Goal: Task Accomplishment & Management: Manage account settings

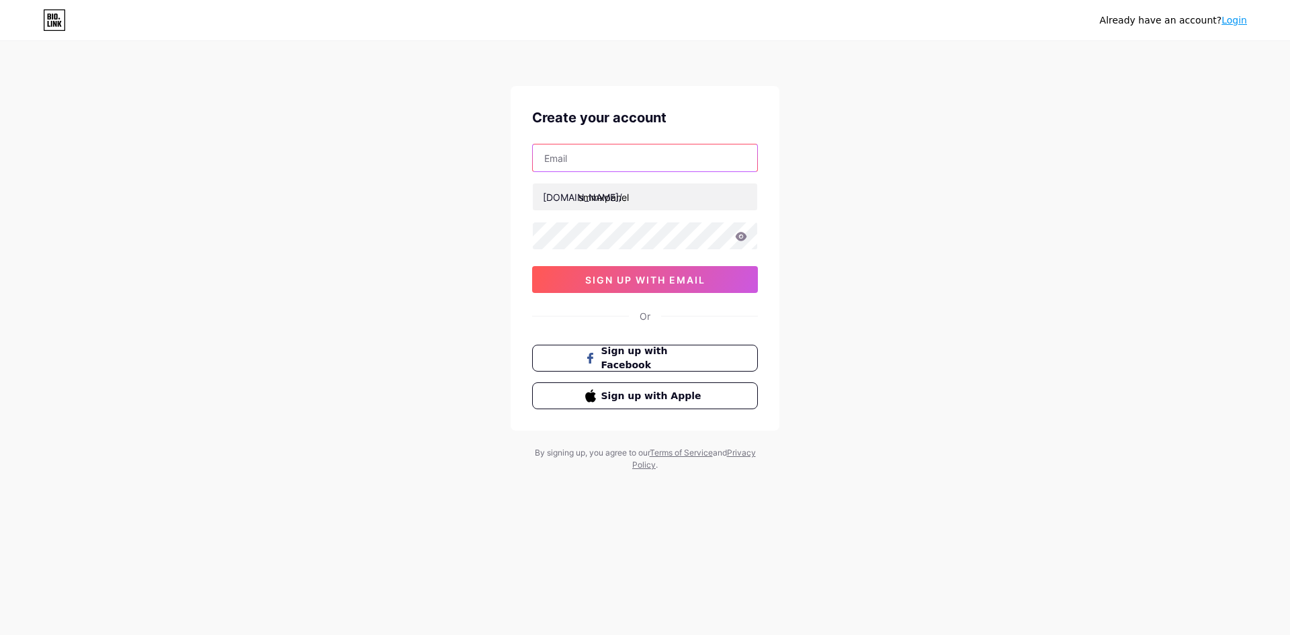
click at [618, 166] on input "text" at bounding box center [645, 157] width 224 height 27
type input "[EMAIL_ADDRESS][DOMAIN_NAME]"
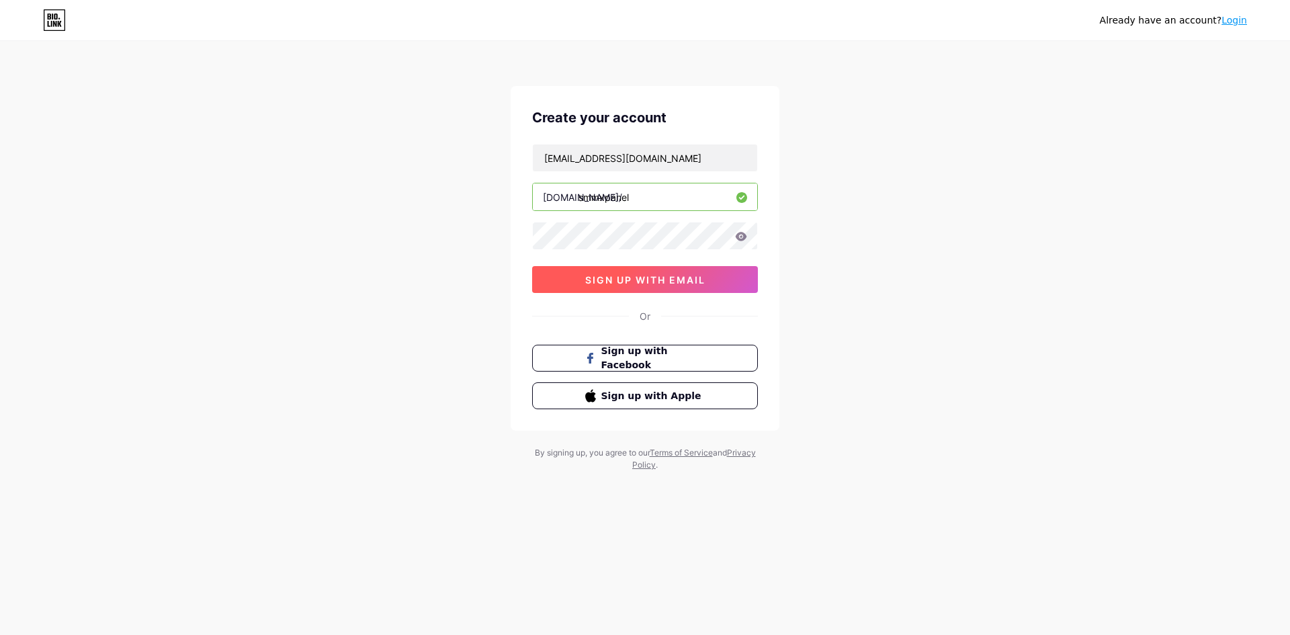
click at [637, 268] on button "sign up with email" at bounding box center [645, 279] width 226 height 27
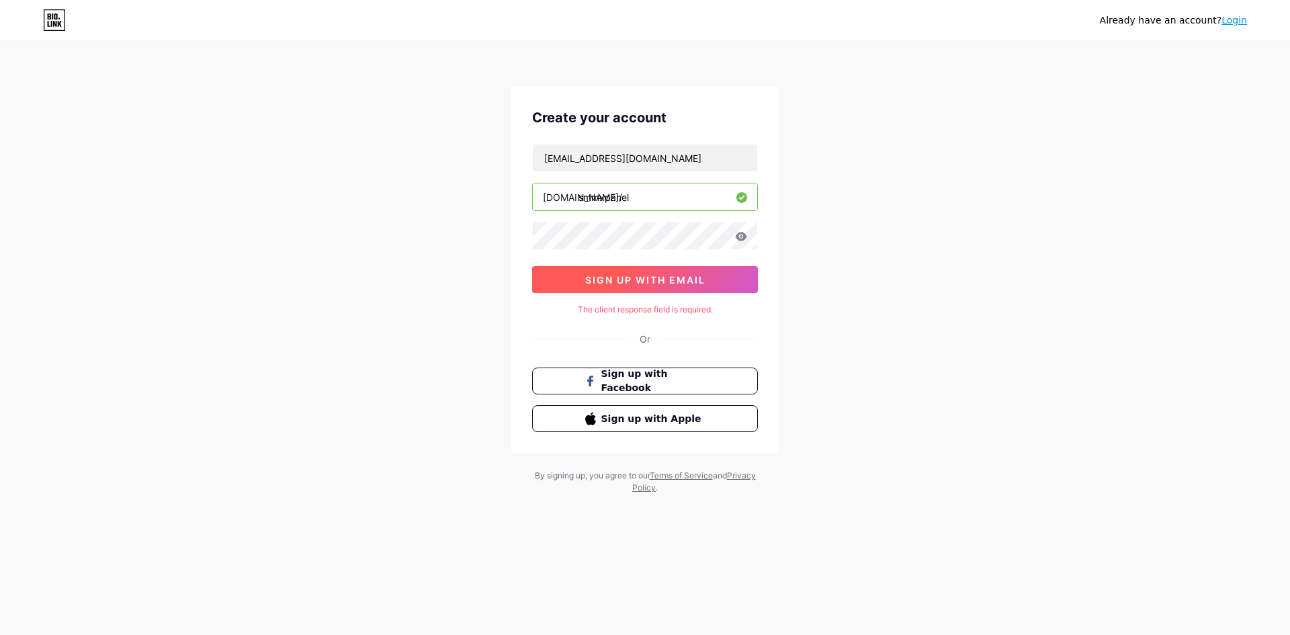
click at [613, 267] on button "sign up with email" at bounding box center [645, 279] width 226 height 27
click at [1248, 26] on div "Already have an account? Login" at bounding box center [645, 20] width 1290 height 22
click at [1244, 22] on link "Login" at bounding box center [1235, 20] width 26 height 11
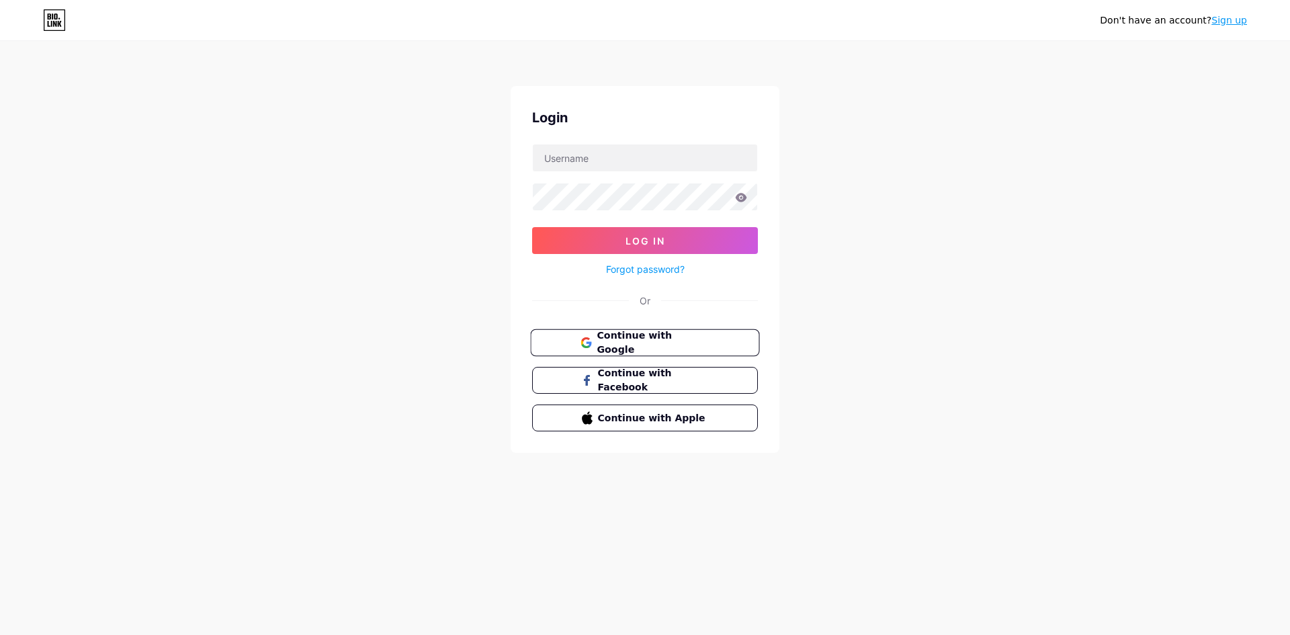
click at [637, 351] on button "Continue with Google" at bounding box center [644, 343] width 229 height 28
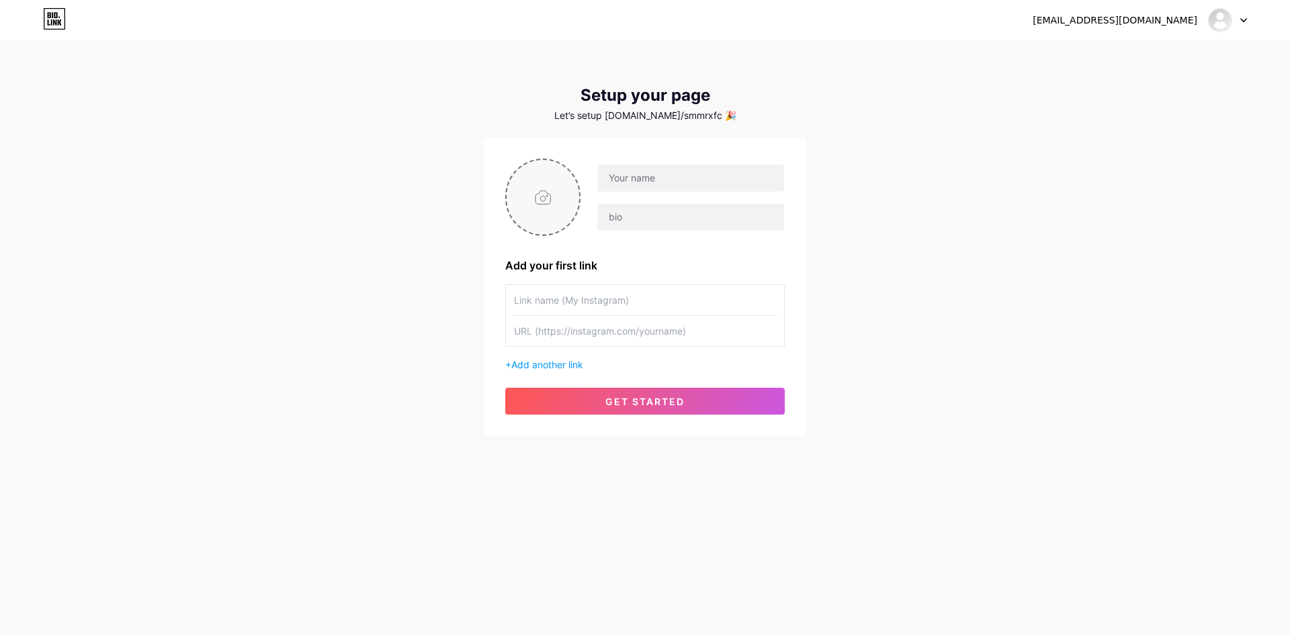
click at [552, 194] on input "file" at bounding box center [543, 197] width 73 height 75
type input "C:\fakepath\smmxpanel-logo.jpg"
click at [637, 177] on input "text" at bounding box center [690, 178] width 187 height 27
paste input "SMM X PANEL"
type input "SMM X PANEL"
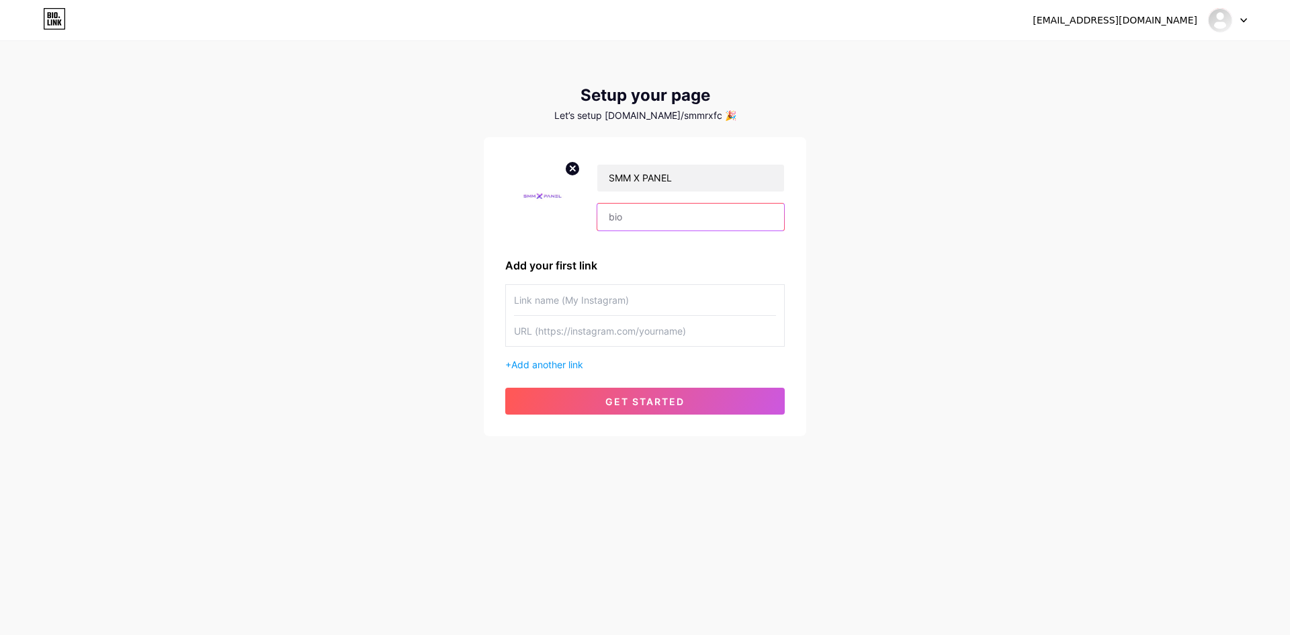
click at [659, 206] on input "text" at bounding box center [690, 217] width 187 height 27
paste input "Looking for the cheapest SMM panel without compromising quality? SMM X PANEL is…"
type input "Looking for the cheapest SMM panel without compromising quality? SMM X PANEL is…"
click at [606, 299] on input "text" at bounding box center [645, 300] width 262 height 30
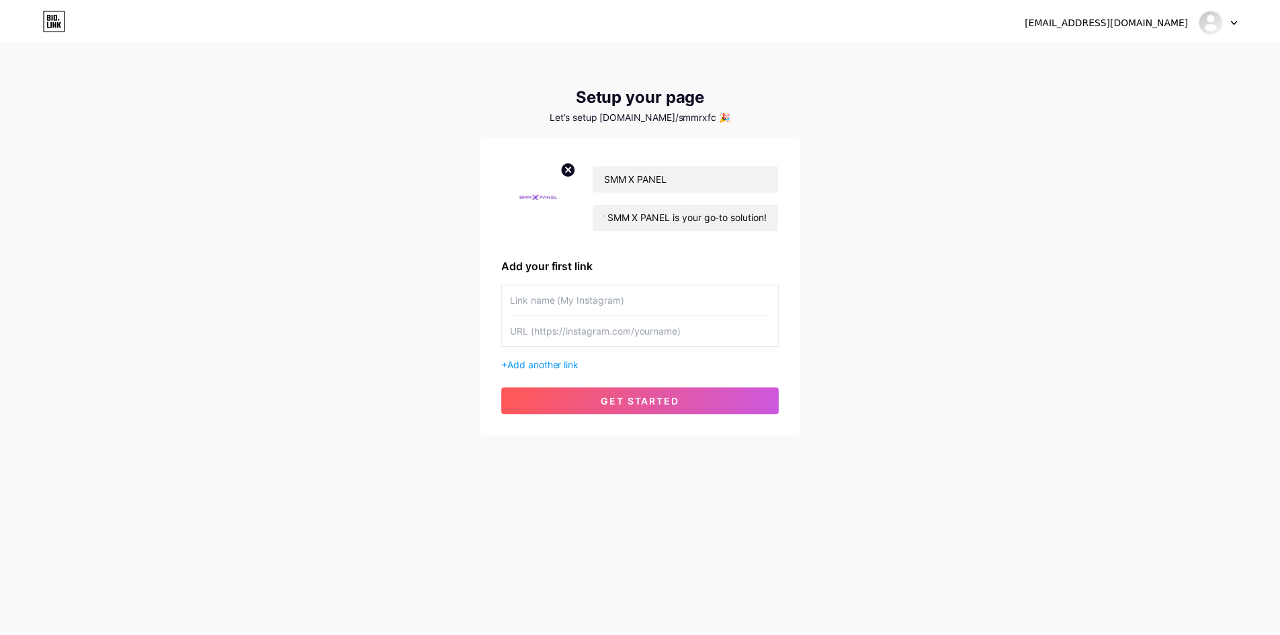
scroll to position [0, 0]
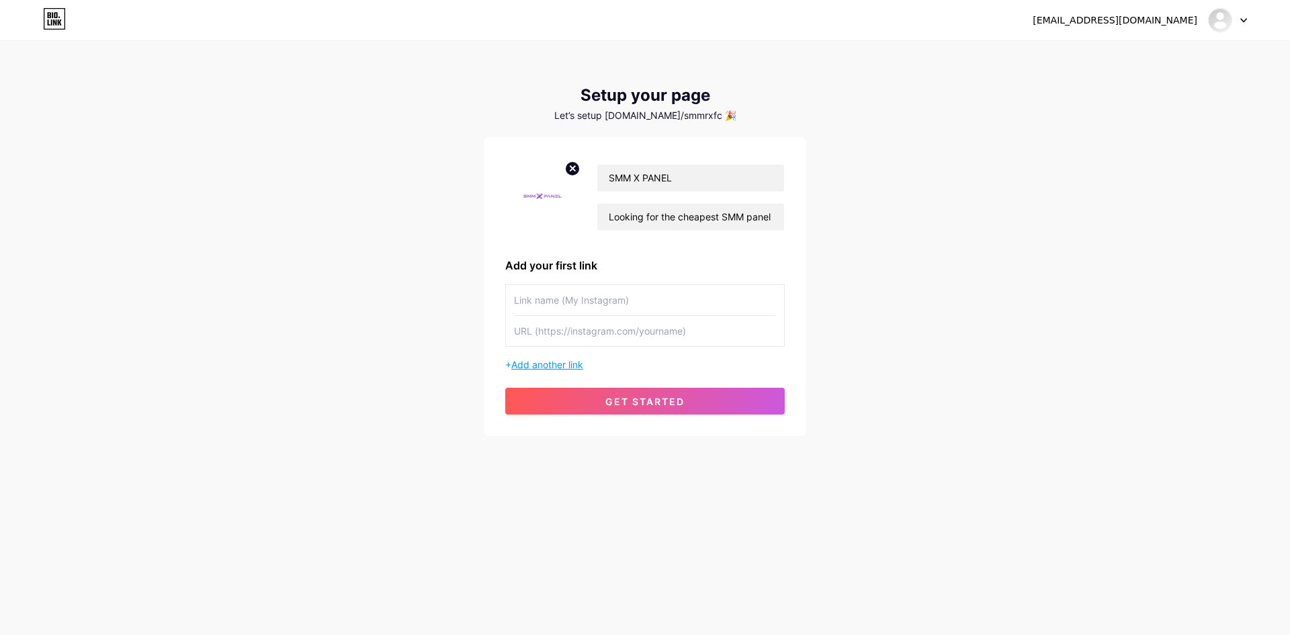
click at [540, 363] on span "Add another link" at bounding box center [547, 364] width 72 height 11
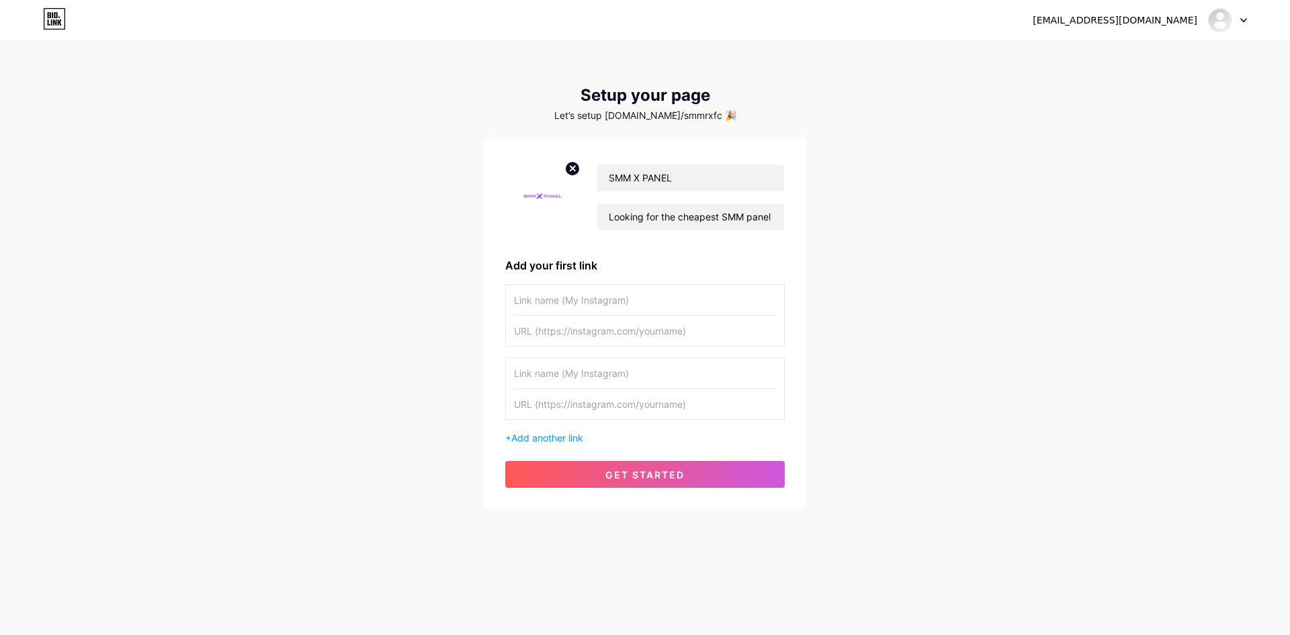
click at [583, 294] on input "text" at bounding box center [645, 300] width 262 height 30
paste input "https://smmxpanel.com/"
type input "https://smmxpanel.com/"
click at [584, 337] on input "text" at bounding box center [645, 331] width 262 height 30
paste input "https://smmxpanel.com/"
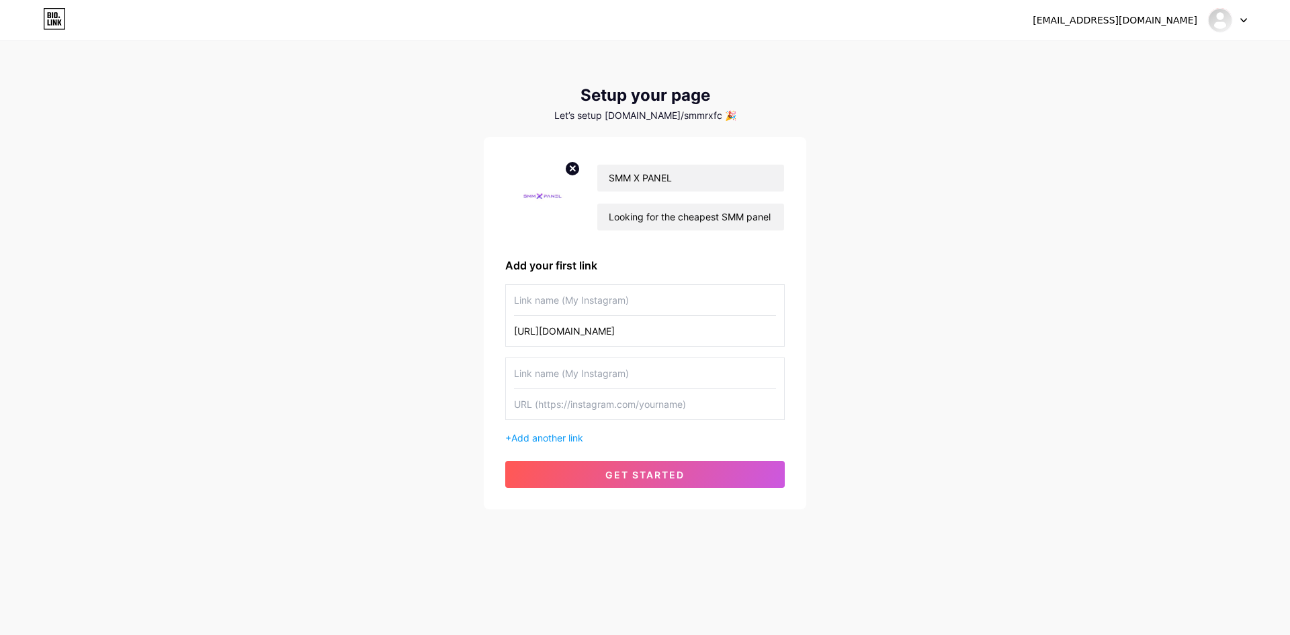
type input "https://smmxpanel.com/"
click at [565, 300] on input "text" at bounding box center [645, 300] width 262 height 30
type input "Website"
click at [637, 371] on input "text" at bounding box center [645, 373] width 262 height 30
click at [645, 461] on button "get started" at bounding box center [645, 474] width 280 height 27
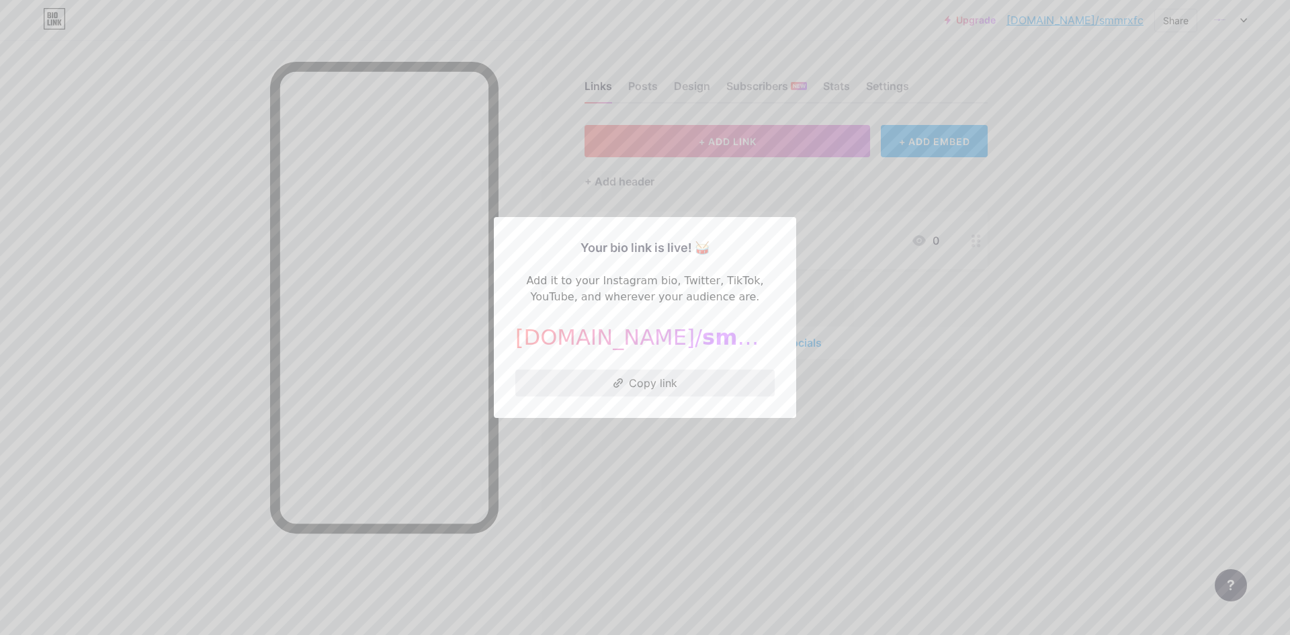
click at [647, 378] on button "Copy link" at bounding box center [644, 383] width 259 height 27
click at [638, 384] on button "Copied!" at bounding box center [644, 383] width 259 height 27
click at [697, 438] on div at bounding box center [645, 317] width 1290 height 635
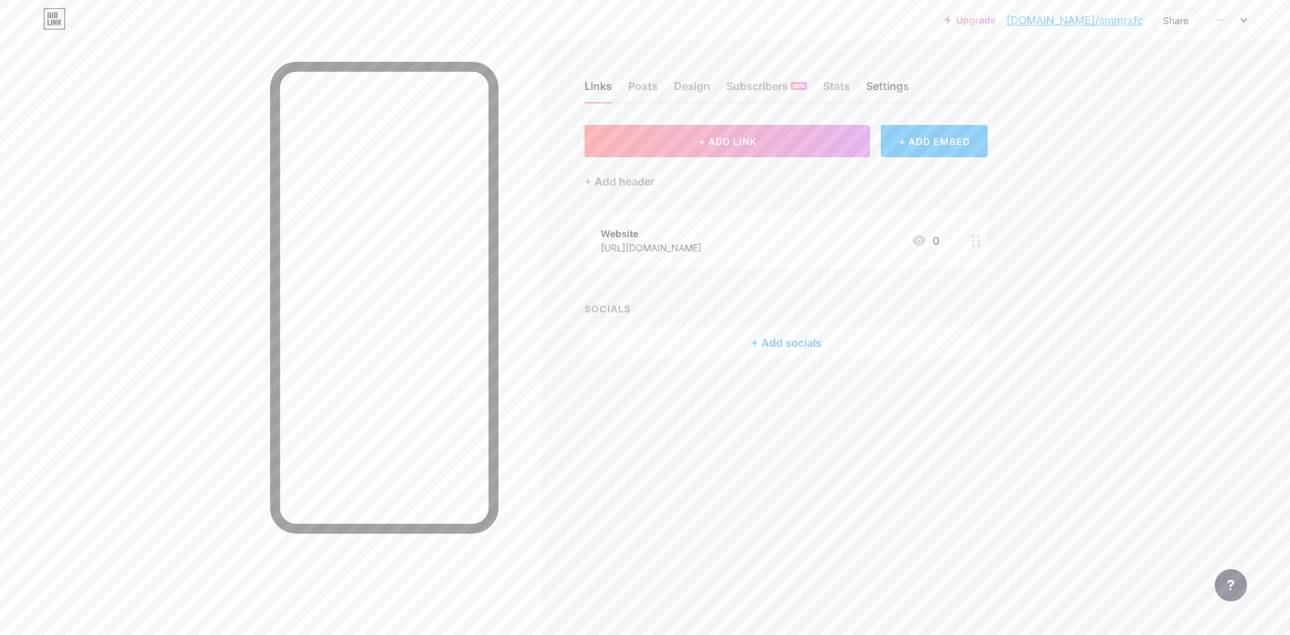
click at [878, 89] on div "Settings" at bounding box center [887, 90] width 43 height 24
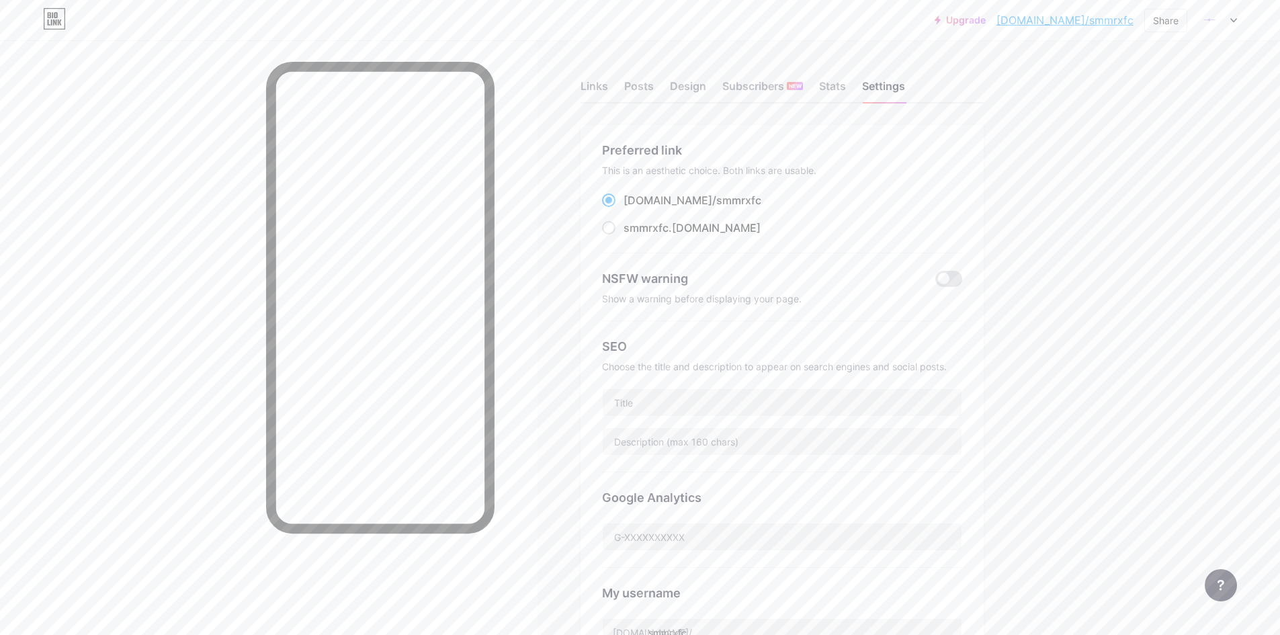
scroll to position [224, 0]
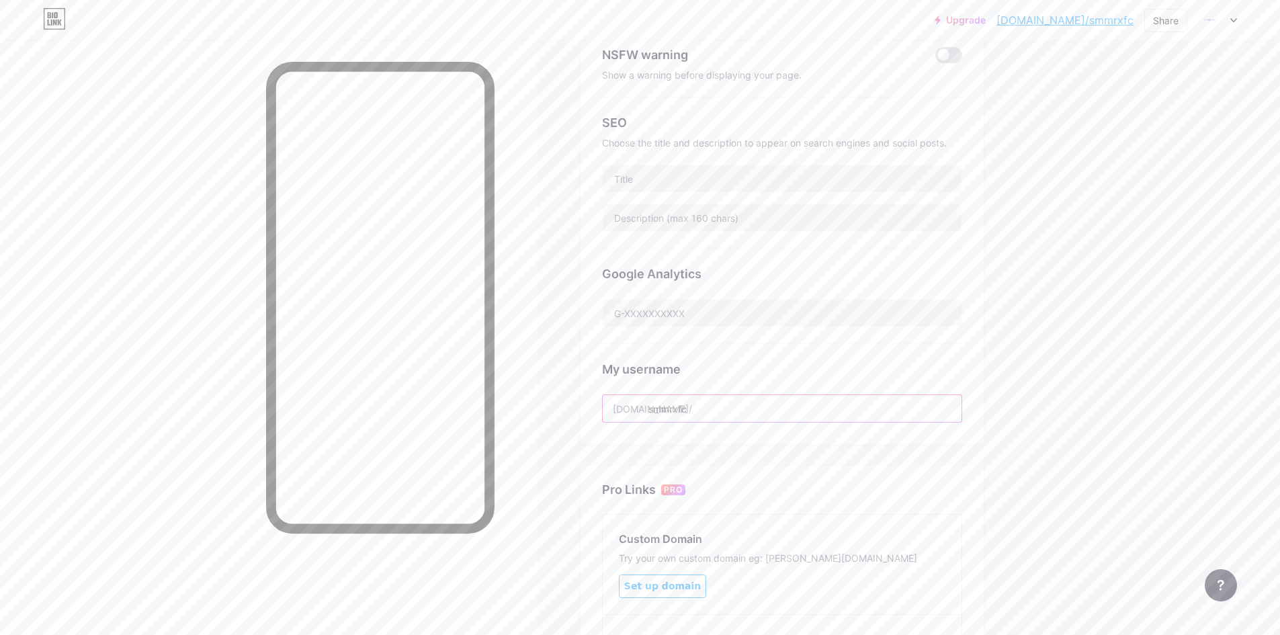
click at [718, 411] on input "smmrxfc" at bounding box center [782, 408] width 359 height 27
paste input "xpanel"
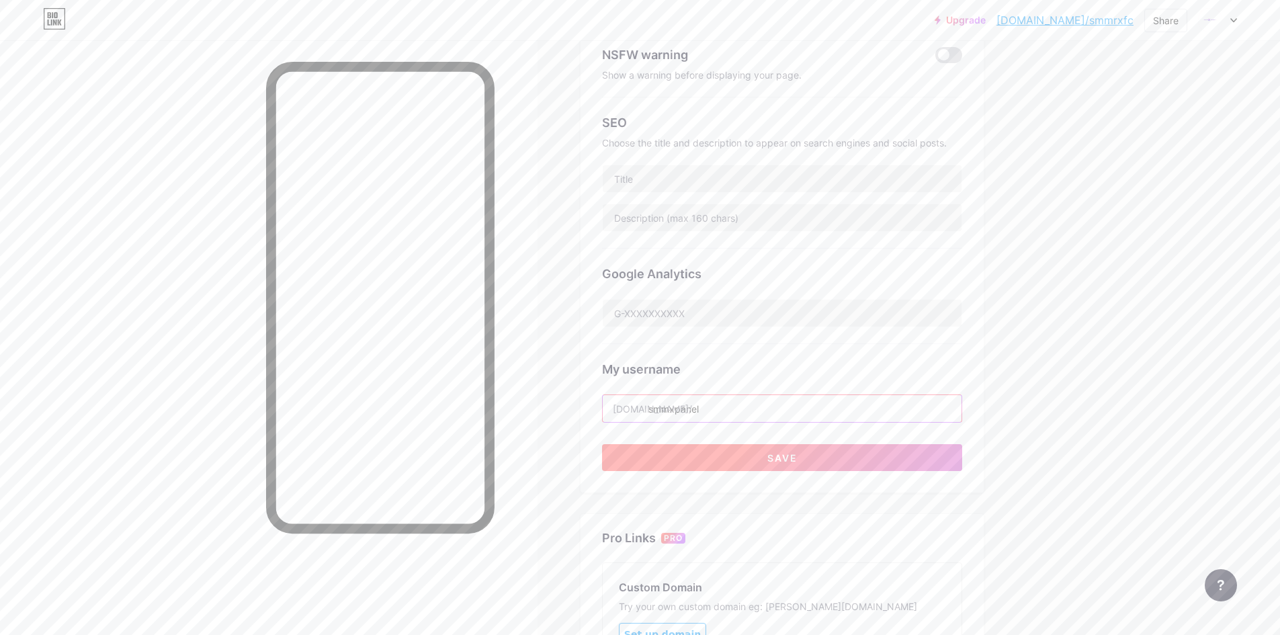
type input "smmxpanel"
click at [753, 450] on button "Save" at bounding box center [782, 457] width 360 height 27
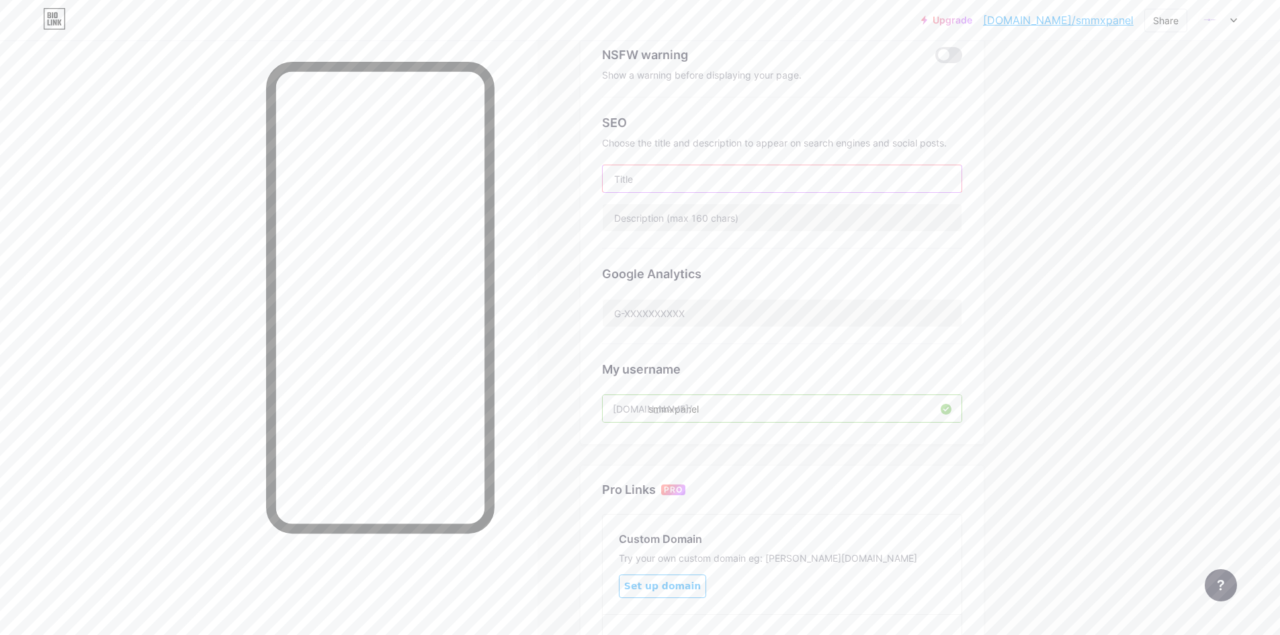
click at [700, 173] on input "text" at bounding box center [782, 178] width 359 height 27
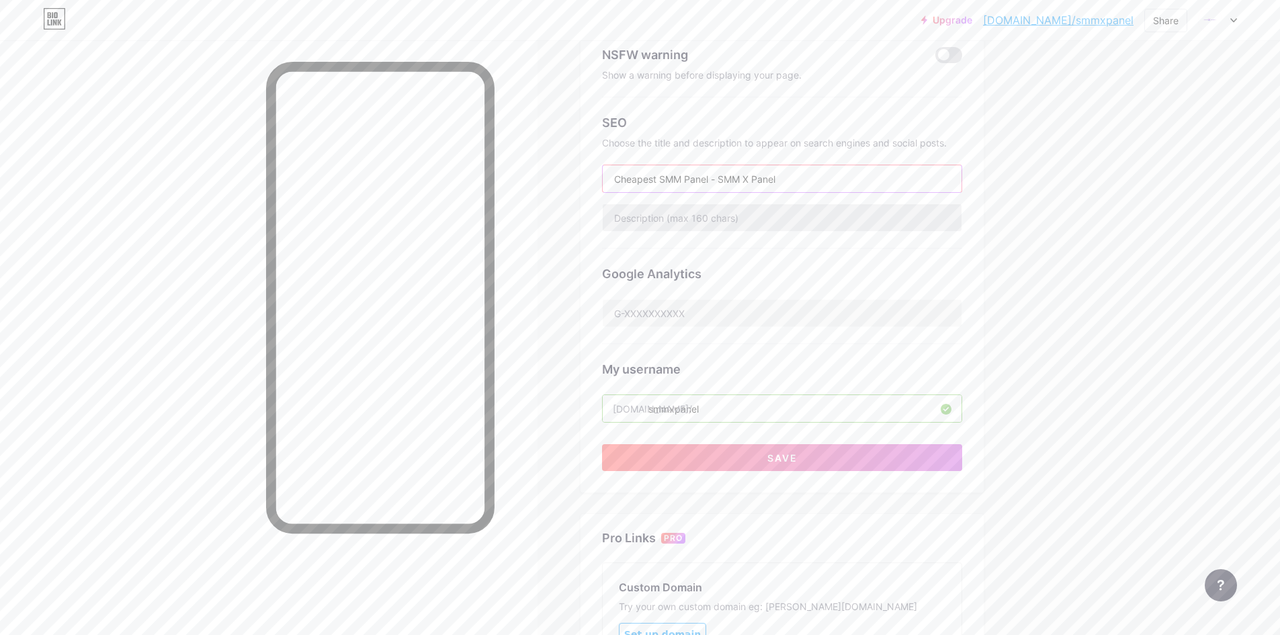
type input "Cheapest SMM Panel - SMM X Panel"
click at [714, 214] on input "text" at bounding box center [782, 217] width 359 height 27
click at [687, 218] on input "text" at bounding box center [782, 217] width 359 height 27
paste input "At SMM X PANEL, we believe in providing the cheapest SMM panel with high-qualit…"
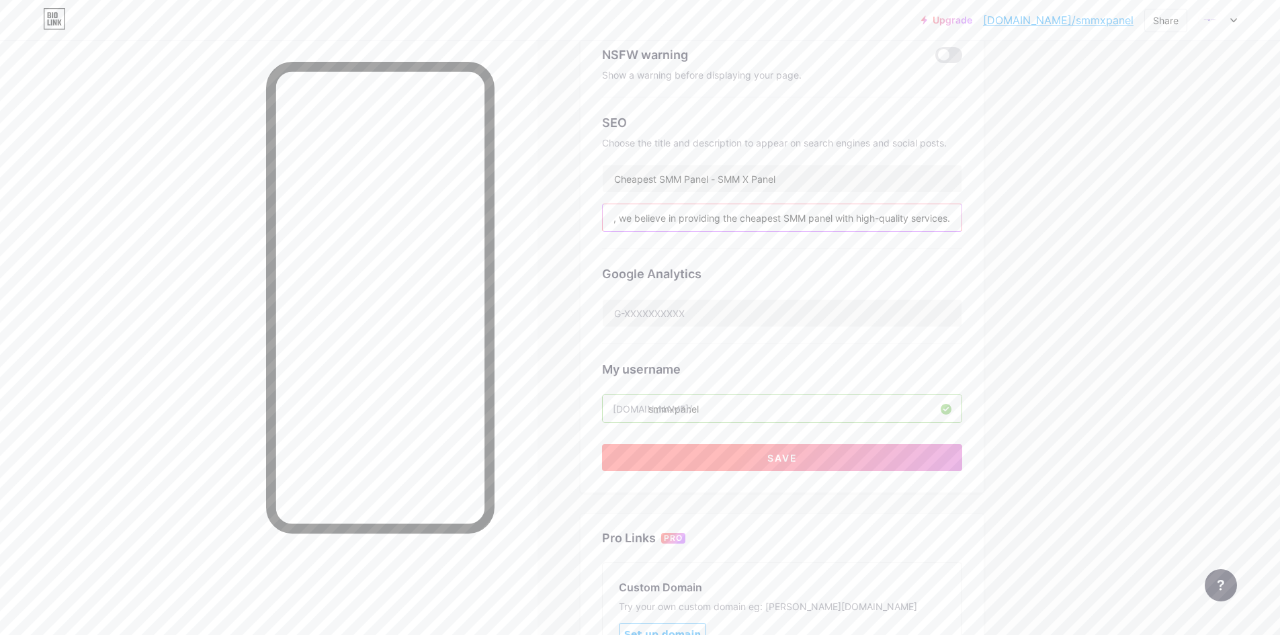
type input "At SMM X PANEL, we believe in providing the cheapest SMM panel with high-qualit…"
click at [769, 462] on button "Save" at bounding box center [782, 457] width 360 height 27
